Goal: Check status: Check status

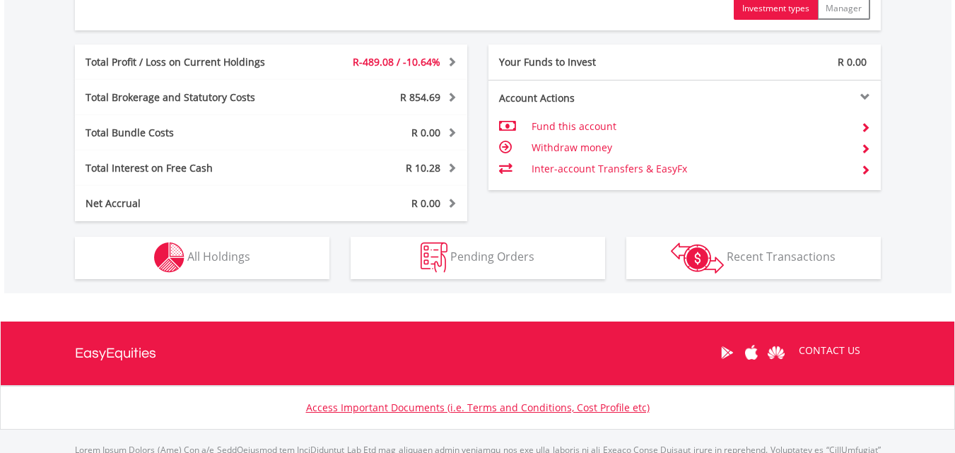
scroll to position [707, 0]
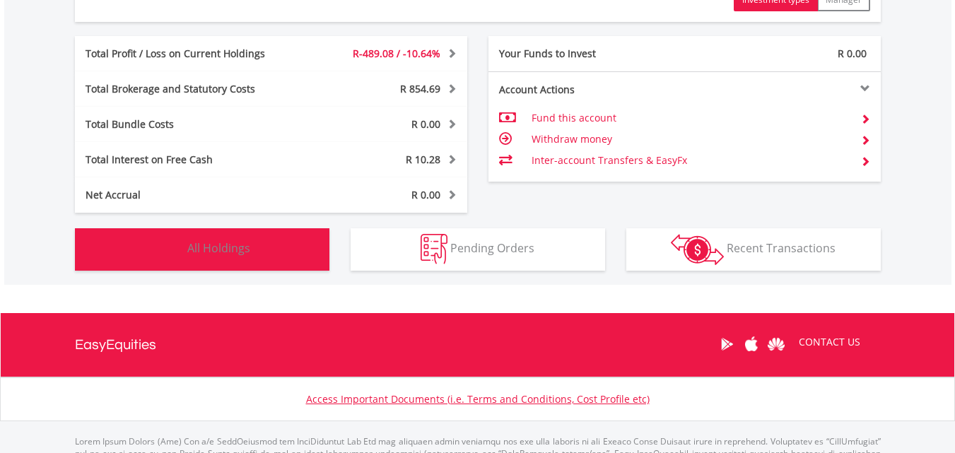
click at [221, 250] on span "All Holdings" at bounding box center [218, 248] width 63 height 16
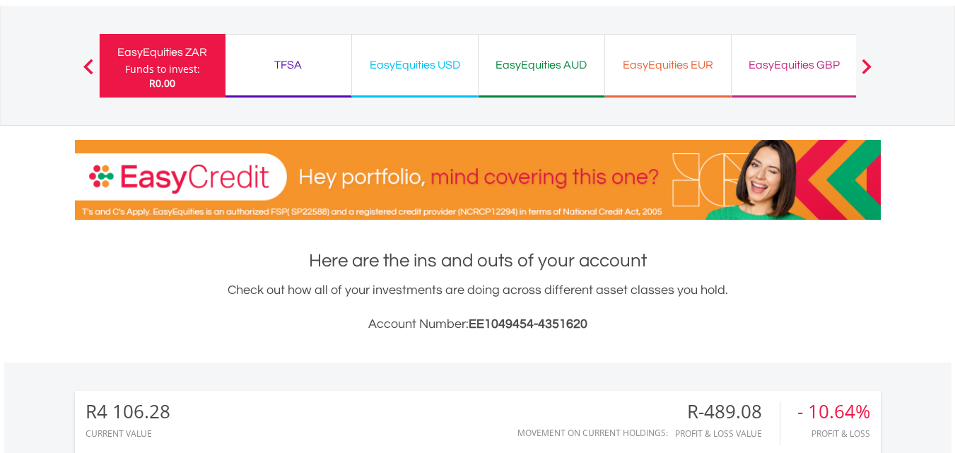
scroll to position [30, 0]
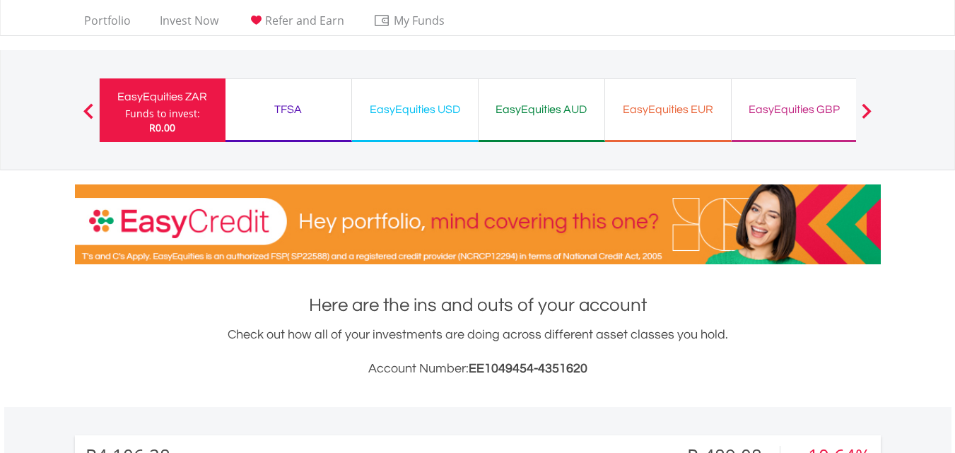
click at [261, 98] on div "TFSA Funds to invest: R0.00" at bounding box center [288, 110] width 126 height 64
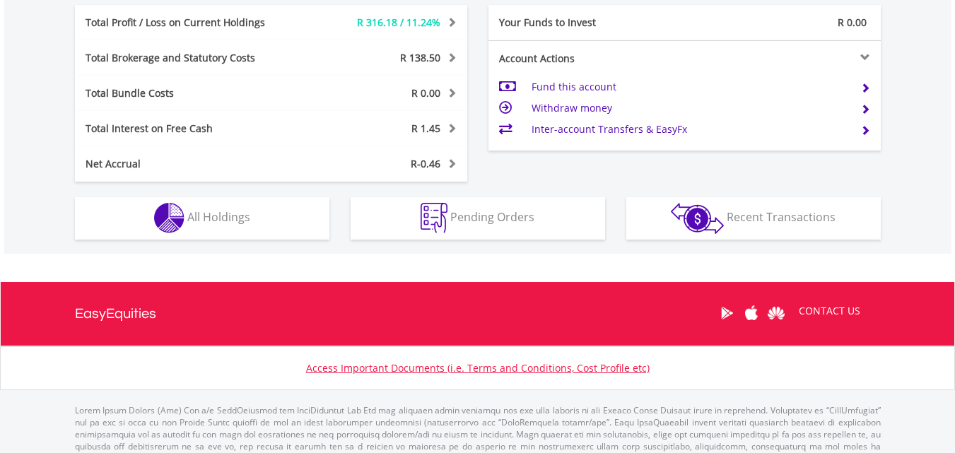
scroll to position [777, 0]
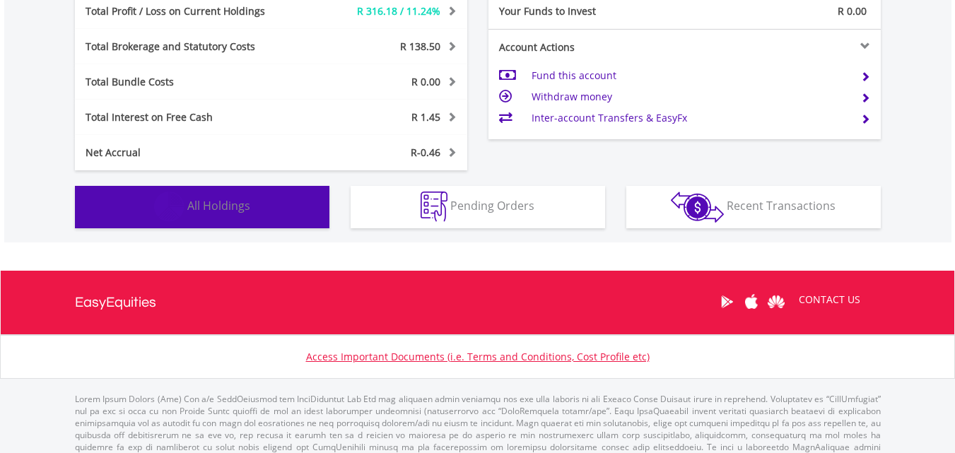
click at [177, 207] on img "button" at bounding box center [169, 206] width 30 height 30
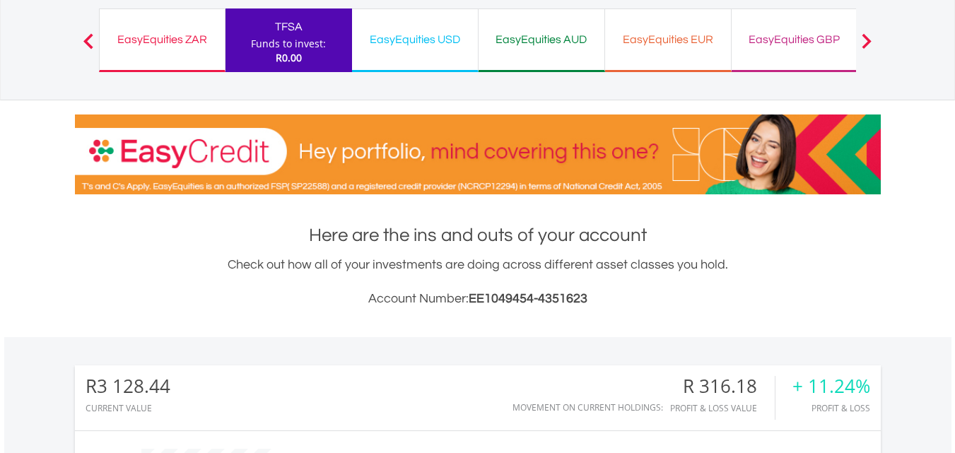
scroll to position [59, 0]
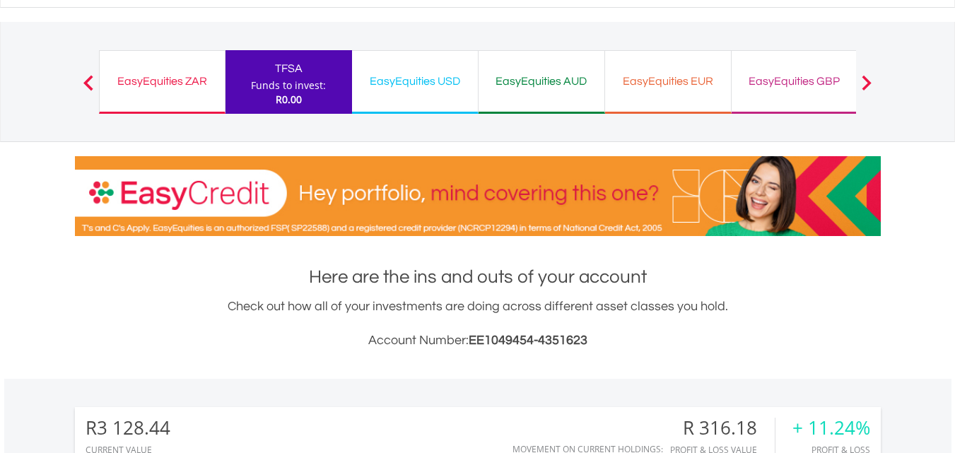
click at [403, 99] on div "EasyEquities USD Funds to invest: R0.00" at bounding box center [415, 82] width 126 height 64
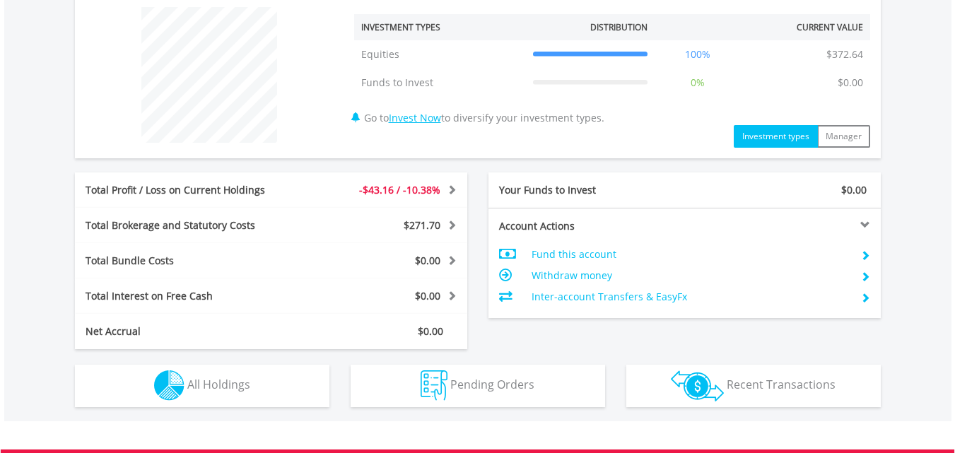
scroll to position [636, 0]
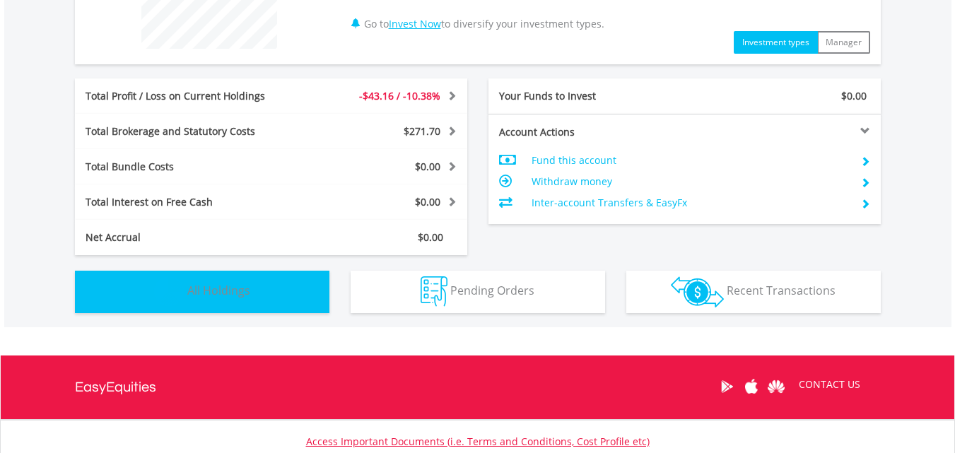
click at [254, 301] on button "Holdings All Holdings" at bounding box center [202, 292] width 254 height 42
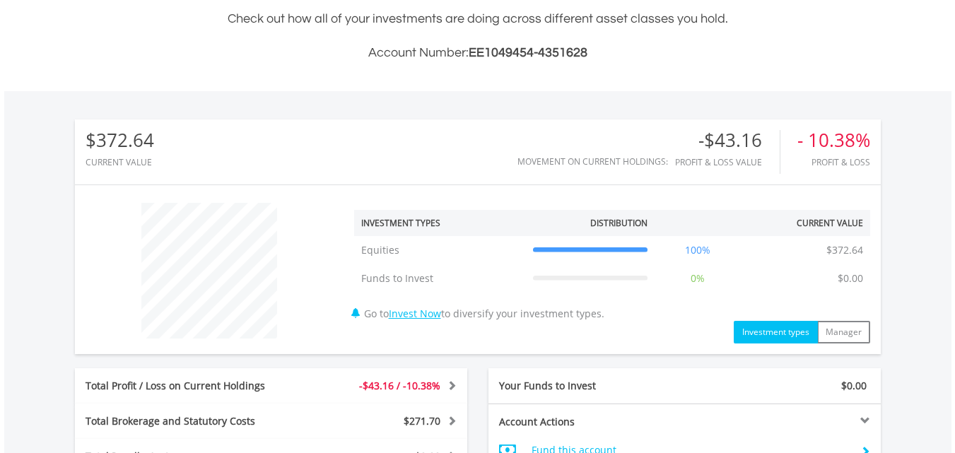
scroll to position [73, 0]
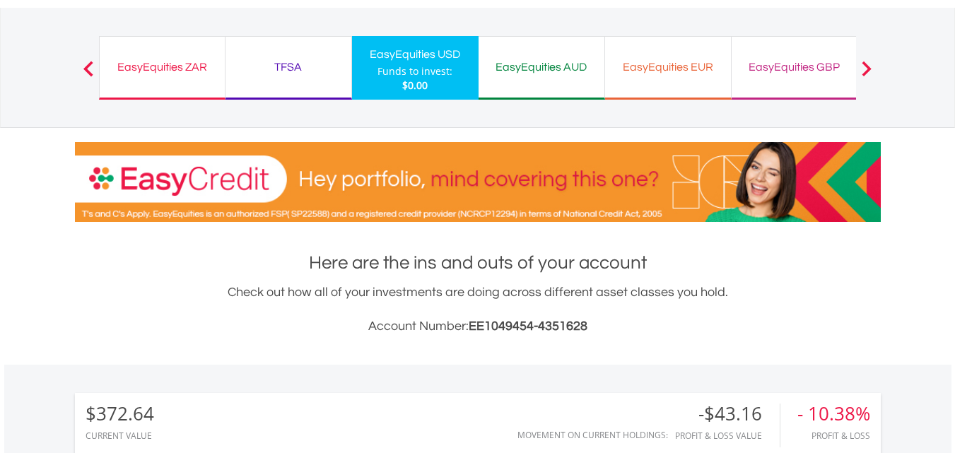
click at [518, 73] on div "EasyEquities AUD" at bounding box center [541, 67] width 109 height 20
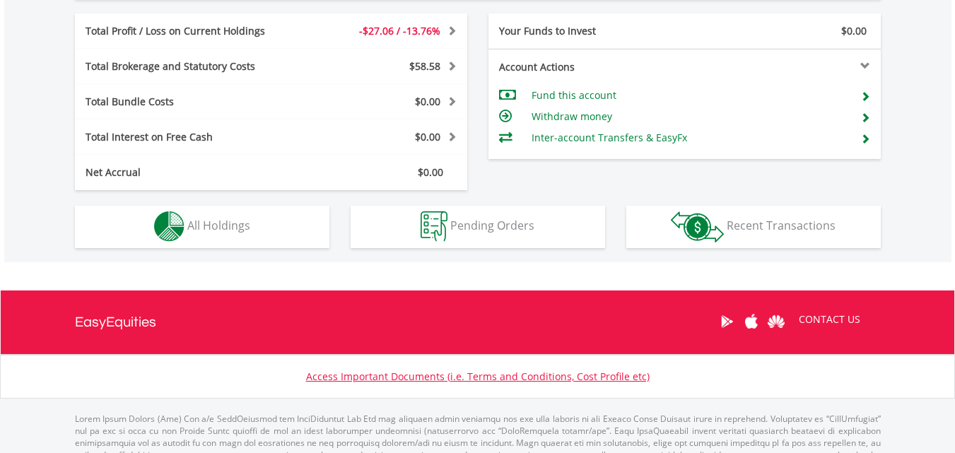
scroll to position [743, 0]
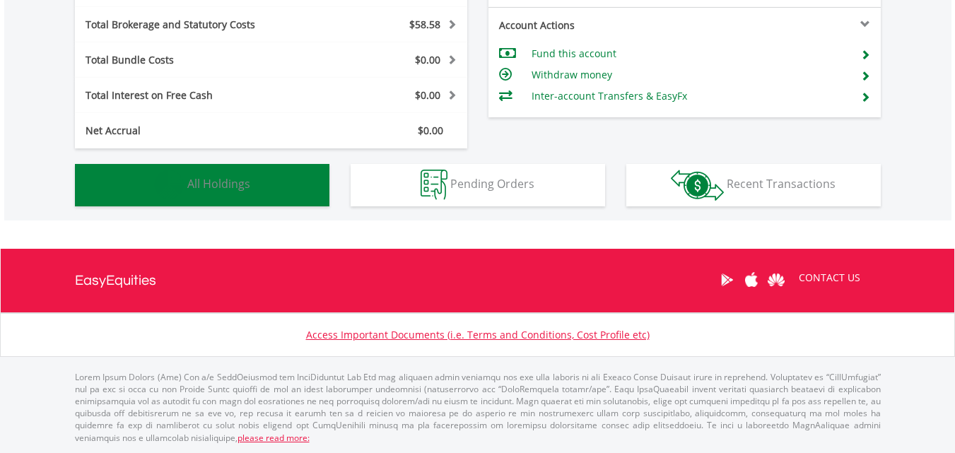
click at [274, 183] on button "Holdings All Holdings" at bounding box center [202, 185] width 254 height 42
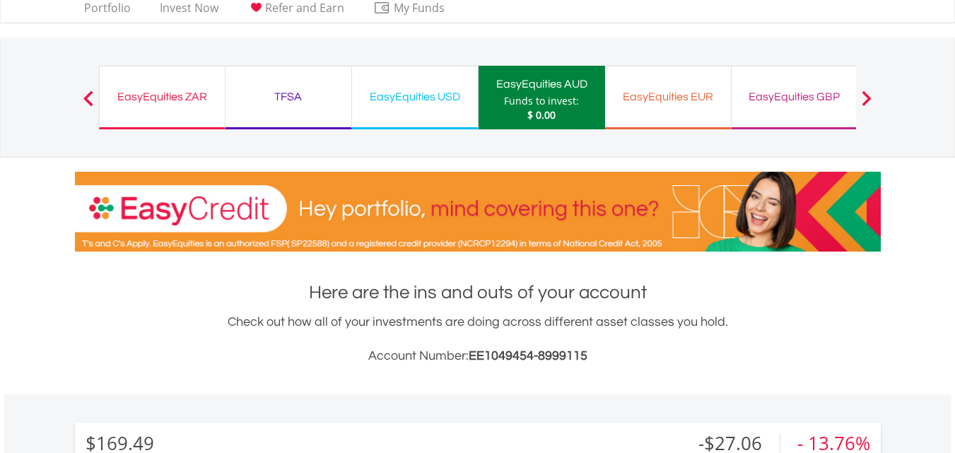
scroll to position [0, 0]
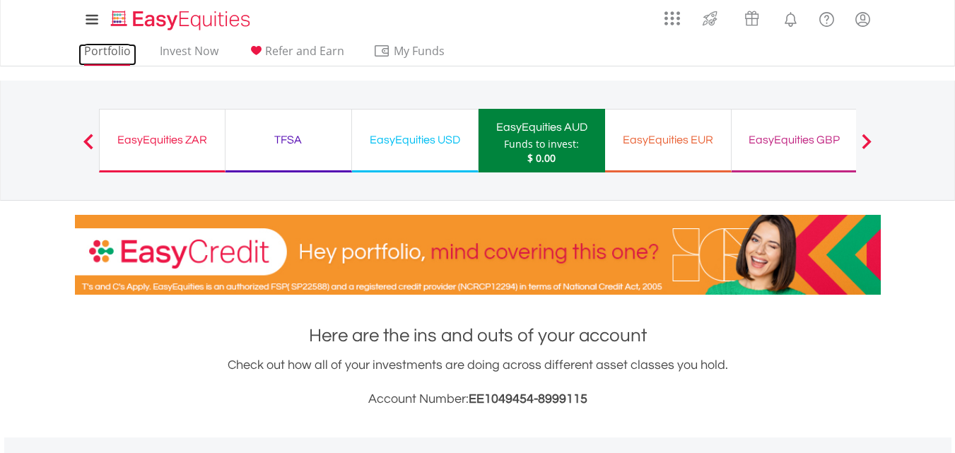
click at [92, 46] on link "Portfolio" at bounding box center [107, 55] width 58 height 22
